Goal: Task Accomplishment & Management: Use online tool/utility

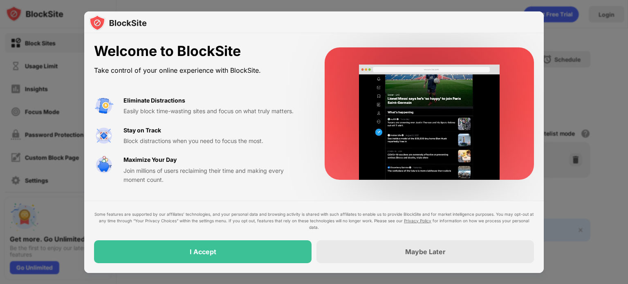
drag, startPoint x: 214, startPoint y: 111, endPoint x: 256, endPoint y: 116, distance: 42.0
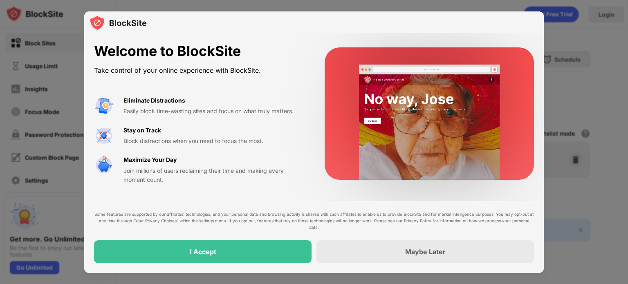
click at [256, 116] on div "Eliminate Distractions Easily block time-wasting sites and focus on what truly …" at bounding box center [199, 140] width 211 height 89
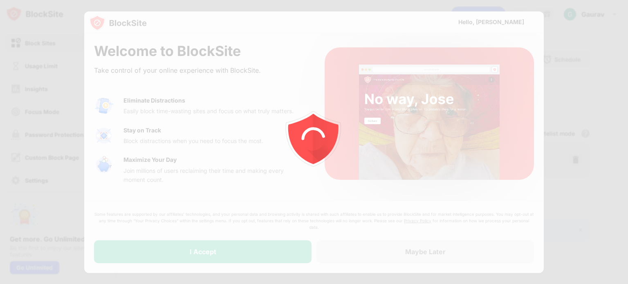
drag, startPoint x: 203, startPoint y: 142, endPoint x: 207, endPoint y: 186, distance: 44.4
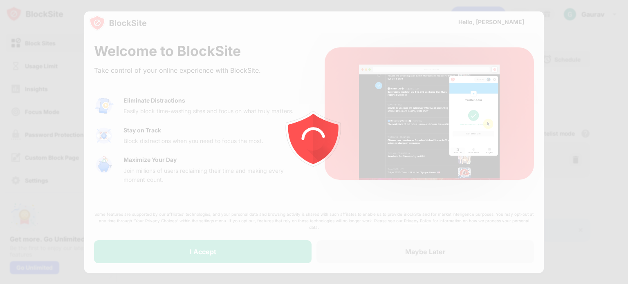
click at [207, 186] on div at bounding box center [314, 142] width 628 height 284
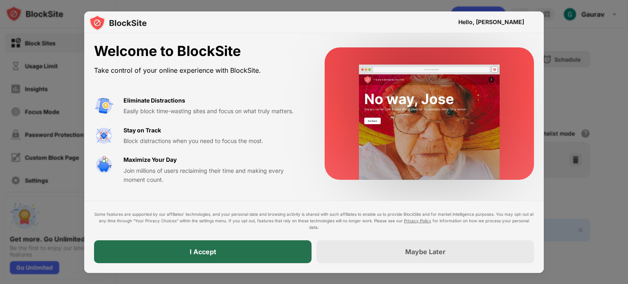
click at [239, 252] on div "I Accept" at bounding box center [203, 251] width 218 height 23
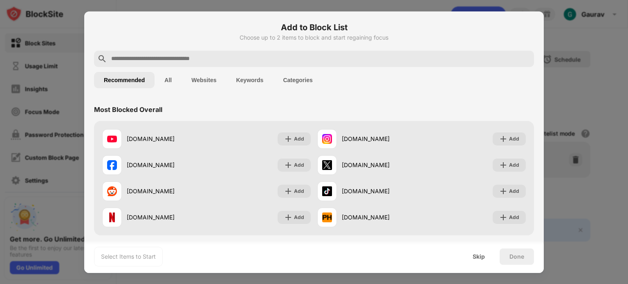
click at [211, 61] on input "text" at bounding box center [320, 59] width 420 height 10
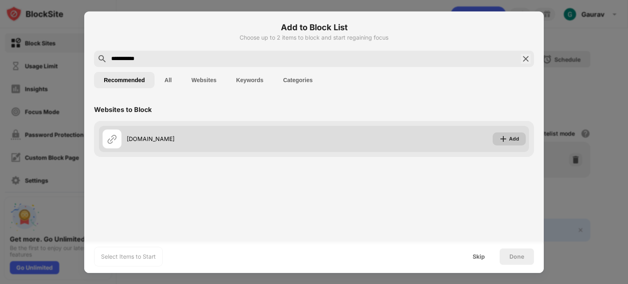
type input "**********"
click at [509, 139] on div "Add" at bounding box center [509, 138] width 33 height 13
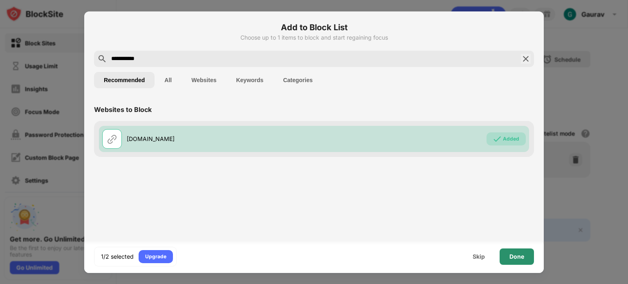
click at [516, 255] on div "Done" at bounding box center [517, 257] width 15 height 7
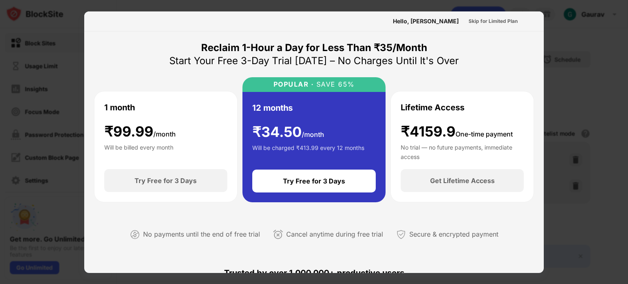
drag, startPoint x: 172, startPoint y: 56, endPoint x: 247, endPoint y: 50, distance: 75.0
click at [247, 50] on div "Reclaim 1-Hour a Day for Less Than ₹35/Month Start Your Free 3-Day Trial [DATE]…" at bounding box center [314, 54] width 290 height 26
click at [252, 52] on div "Reclaim 1-Hour a Day for Less Than ₹35/Month" at bounding box center [314, 47] width 226 height 13
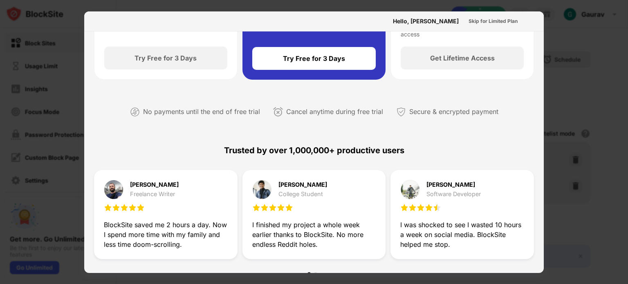
scroll to position [41, 0]
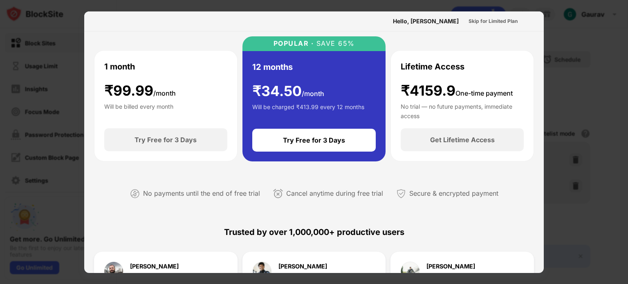
click at [579, 49] on div at bounding box center [314, 142] width 628 height 284
click at [551, 15] on div at bounding box center [314, 142] width 628 height 284
click at [550, 18] on div at bounding box center [314, 142] width 628 height 284
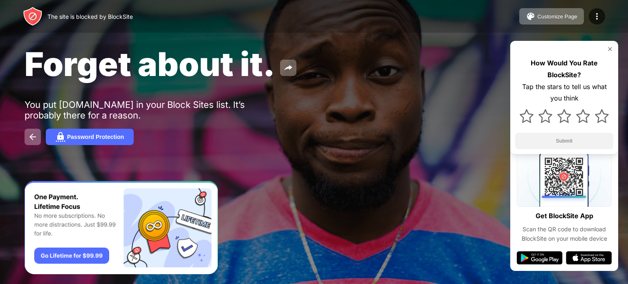
click at [294, 123] on div "Forget about it. You put stake.games in your Block Sites list. It’s probably th…" at bounding box center [314, 94] width 628 height 189
click at [27, 135] on button at bounding box center [33, 137] width 16 height 16
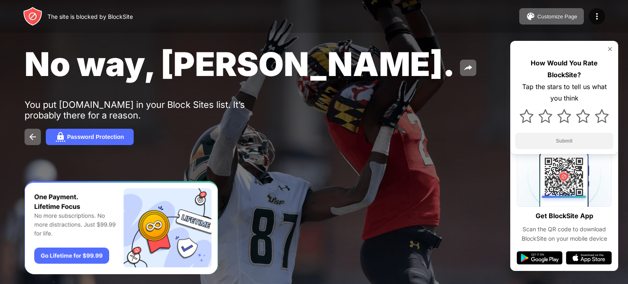
click at [609, 50] on img at bounding box center [610, 49] width 7 height 7
